Goal: Information Seeking & Learning: Compare options

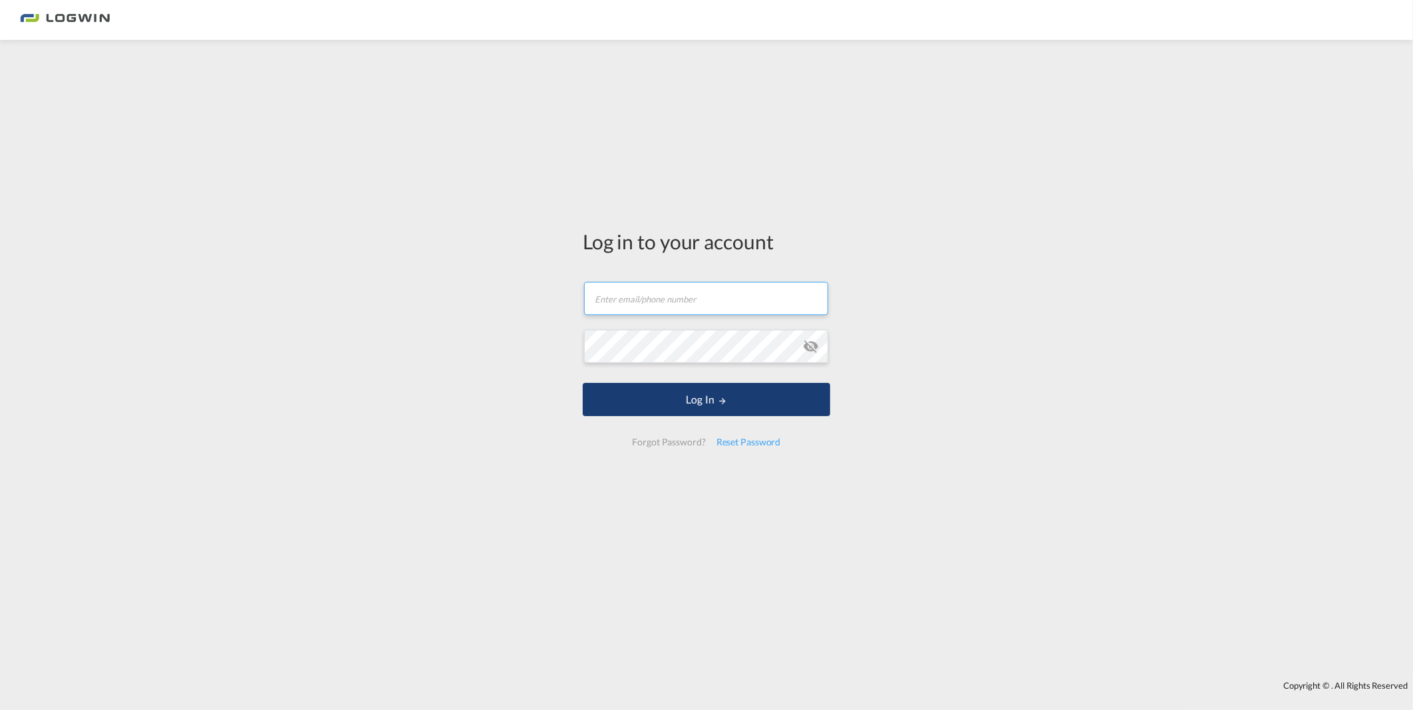
type input "[PERSON_NAME][EMAIL_ADDRESS][DOMAIN_NAME]"
drag, startPoint x: 705, startPoint y: 395, endPoint x: 667, endPoint y: 395, distance: 37.9
click at [705, 395] on button "Log In" at bounding box center [706, 399] width 247 height 33
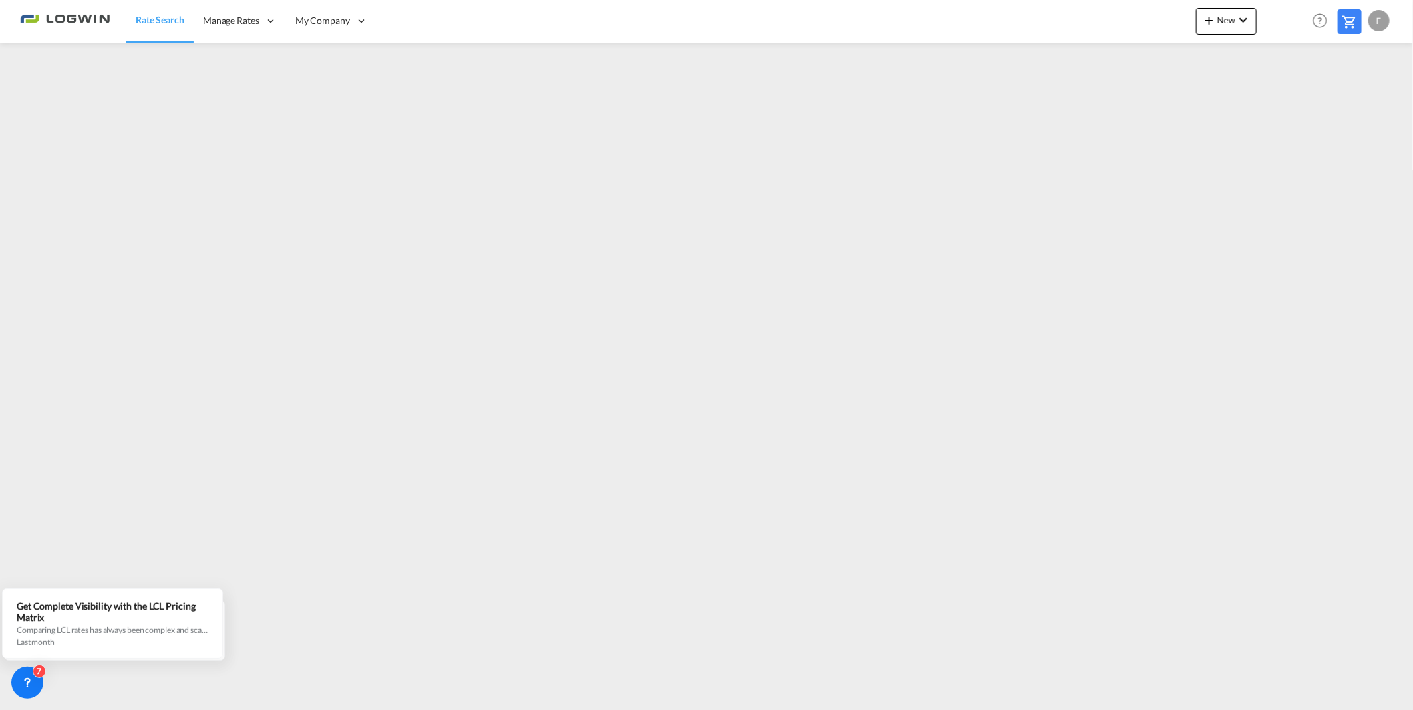
click at [91, 27] on img at bounding box center [65, 21] width 90 height 30
click at [90, 16] on img at bounding box center [65, 21] width 90 height 30
click at [146, 23] on span "Rate Search" at bounding box center [160, 19] width 49 height 11
